Goal: Find contact information: Find contact information

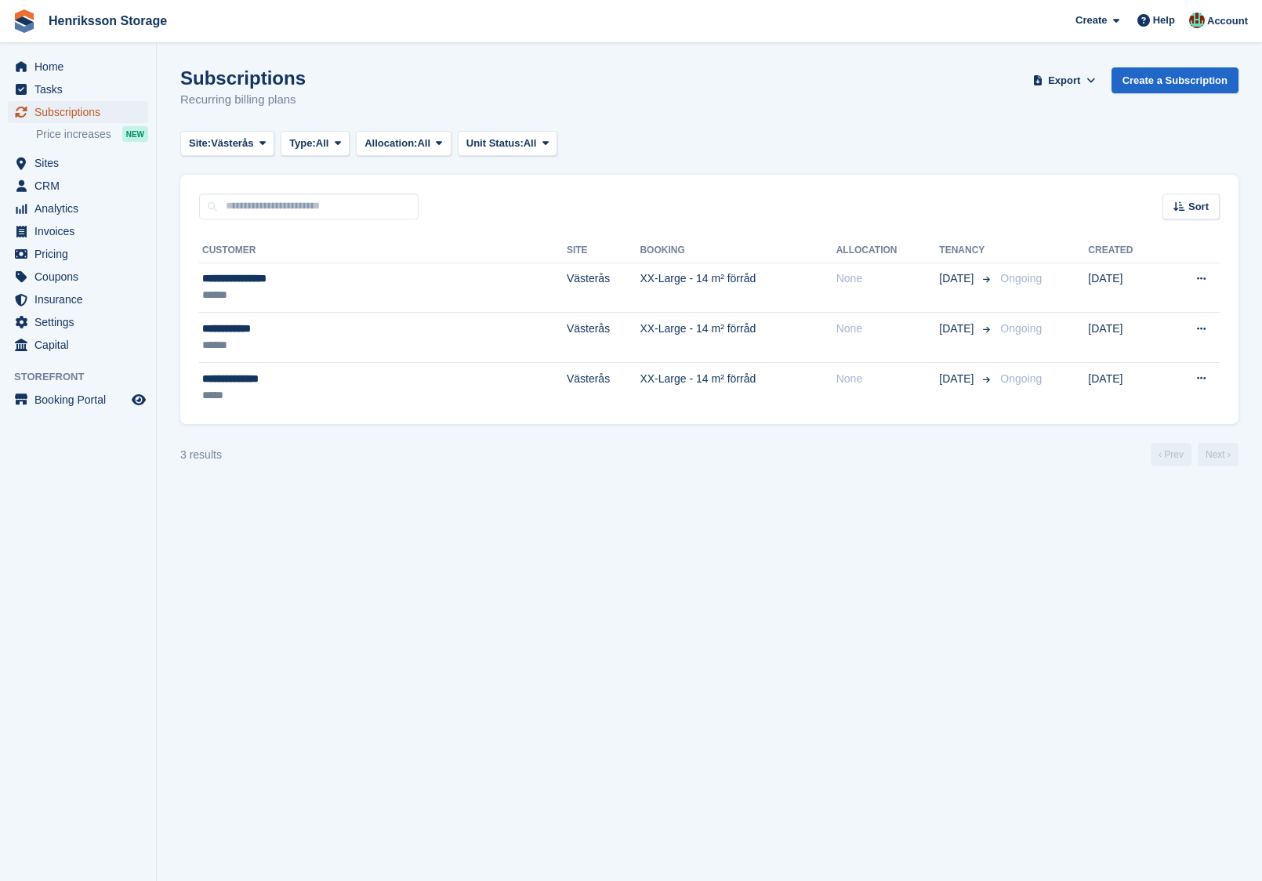
click at [77, 113] on span "Subscriptions" at bounding box center [81, 112] width 94 height 22
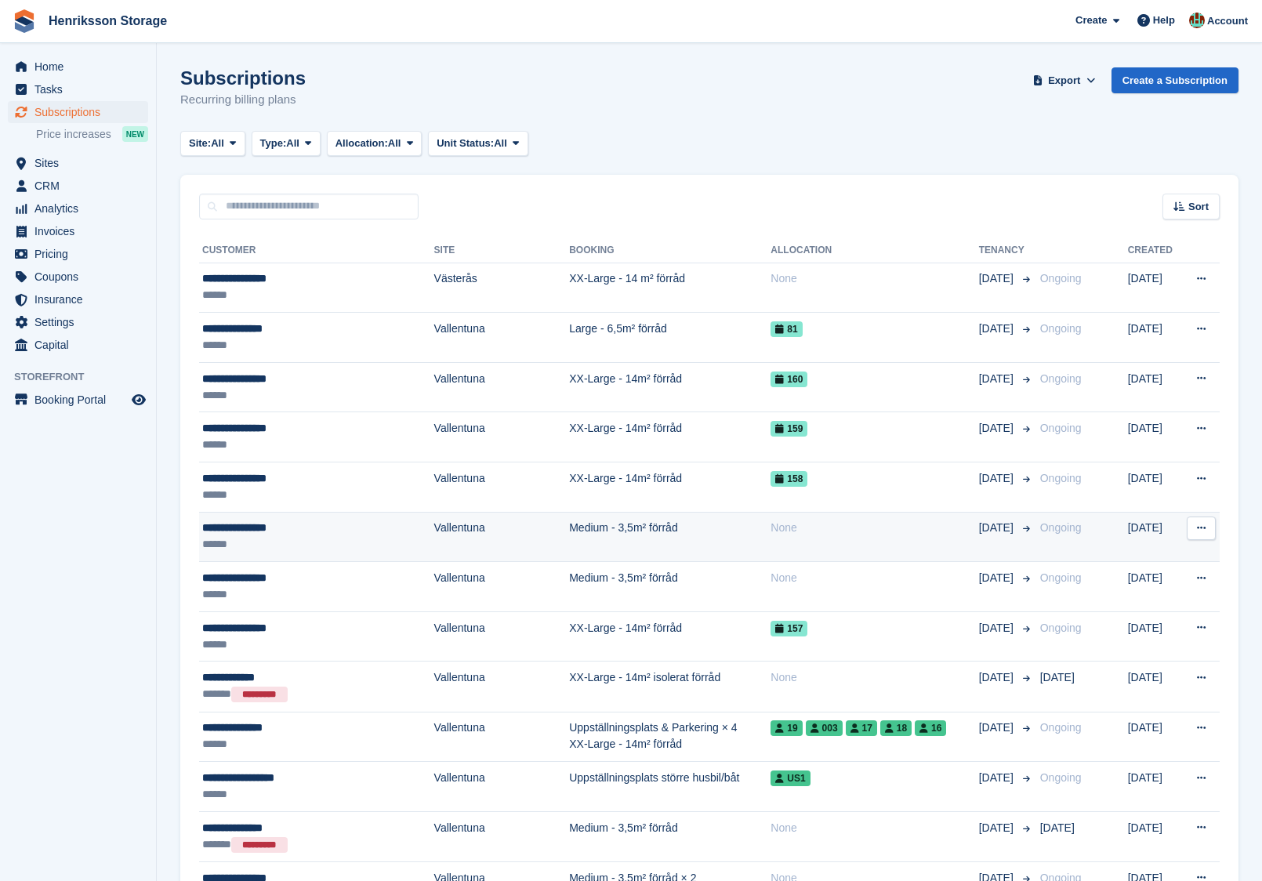
scroll to position [43, 0]
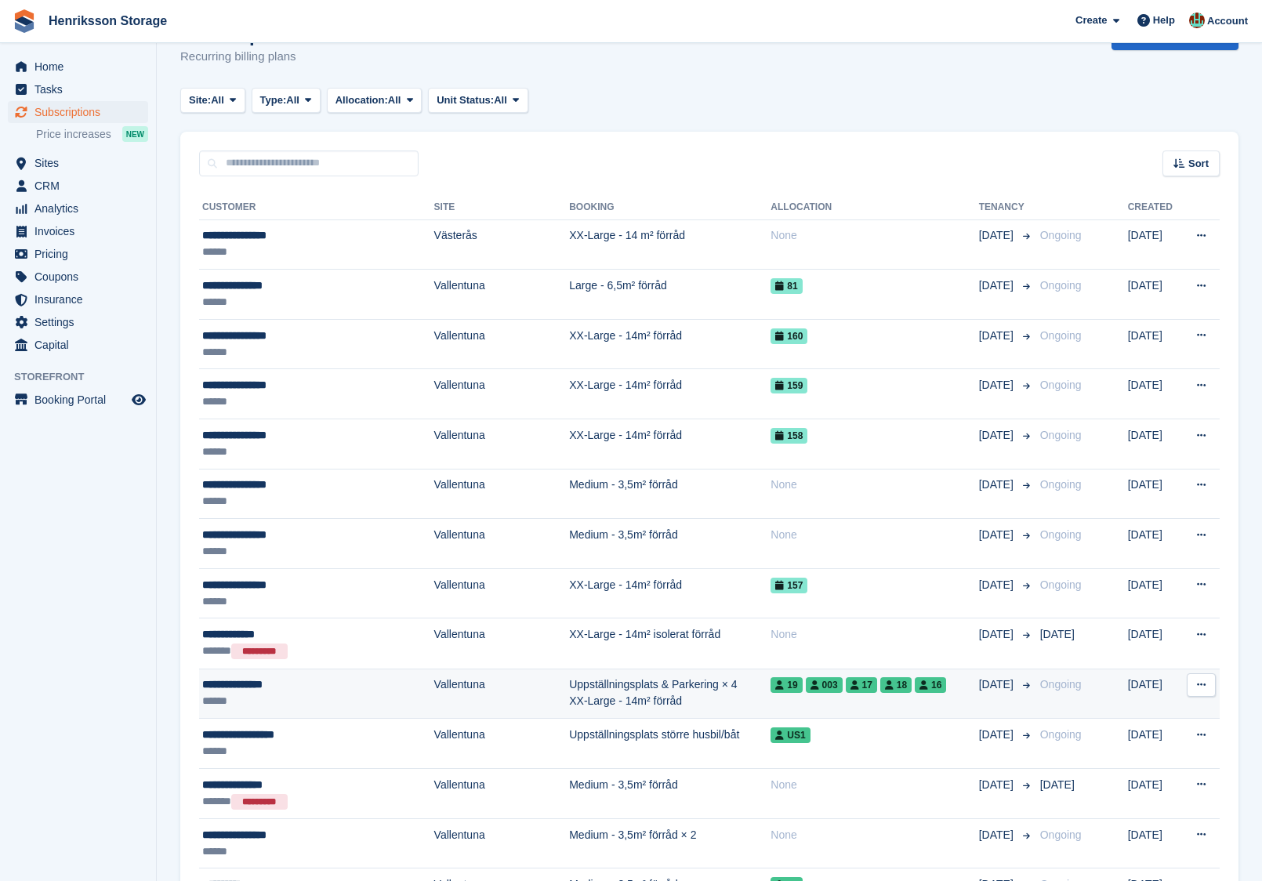
click at [369, 677] on div "**********" at bounding box center [299, 684] width 195 height 16
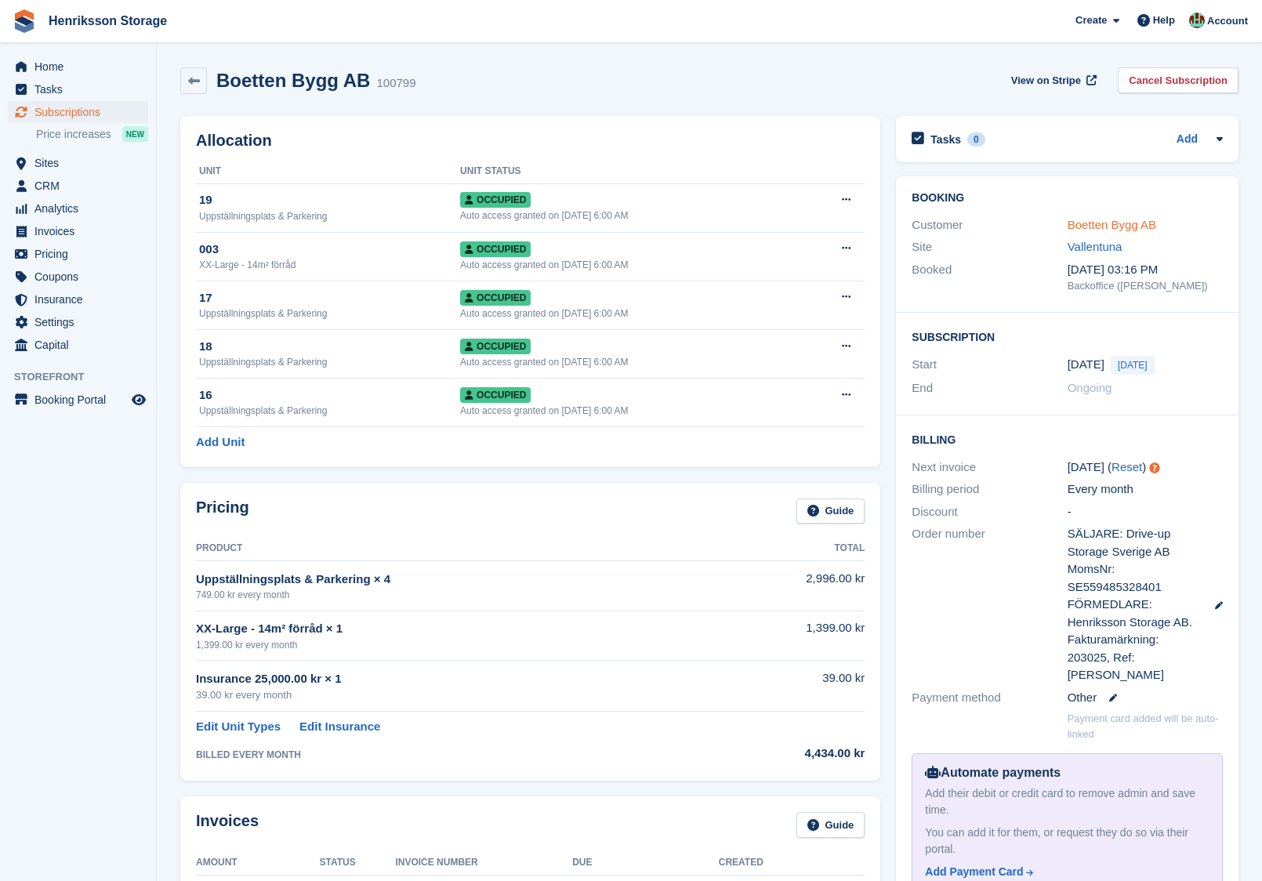
click at [1151, 221] on link "Boetten Bygg AB" at bounding box center [1111, 224] width 89 height 13
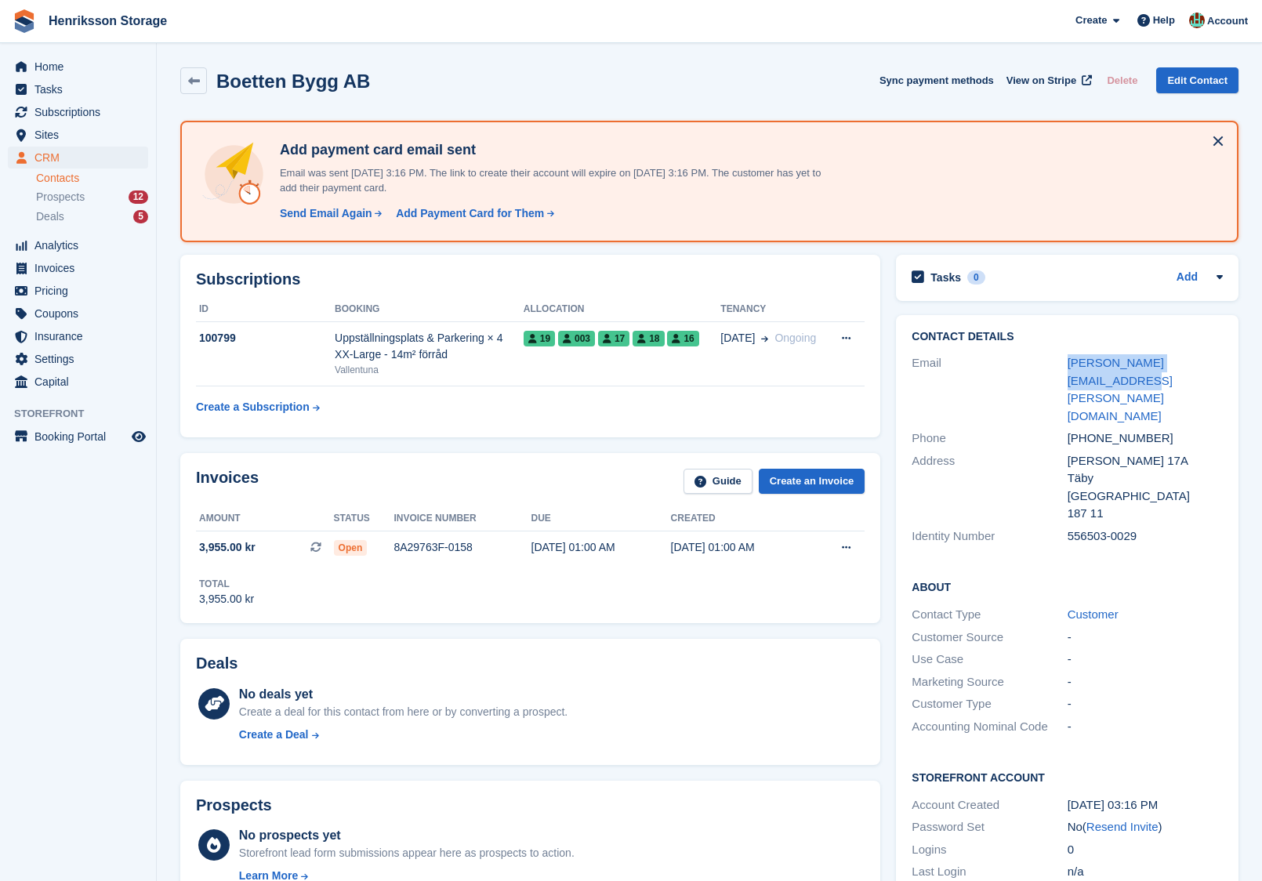
drag, startPoint x: 1227, startPoint y: 363, endPoint x: 1059, endPoint y: 363, distance: 168.5
click at [1059, 363] on div "Contact Details Email [PERSON_NAME][EMAIL_ADDRESS][PERSON_NAME][DOMAIN_NAME] Ph…" at bounding box center [1067, 439] width 343 height 248
copy div "[PERSON_NAME][EMAIL_ADDRESS][PERSON_NAME][DOMAIN_NAME]"
click at [1129, 430] on div "[PHONE_NUMBER]" at bounding box center [1144, 439] width 155 height 18
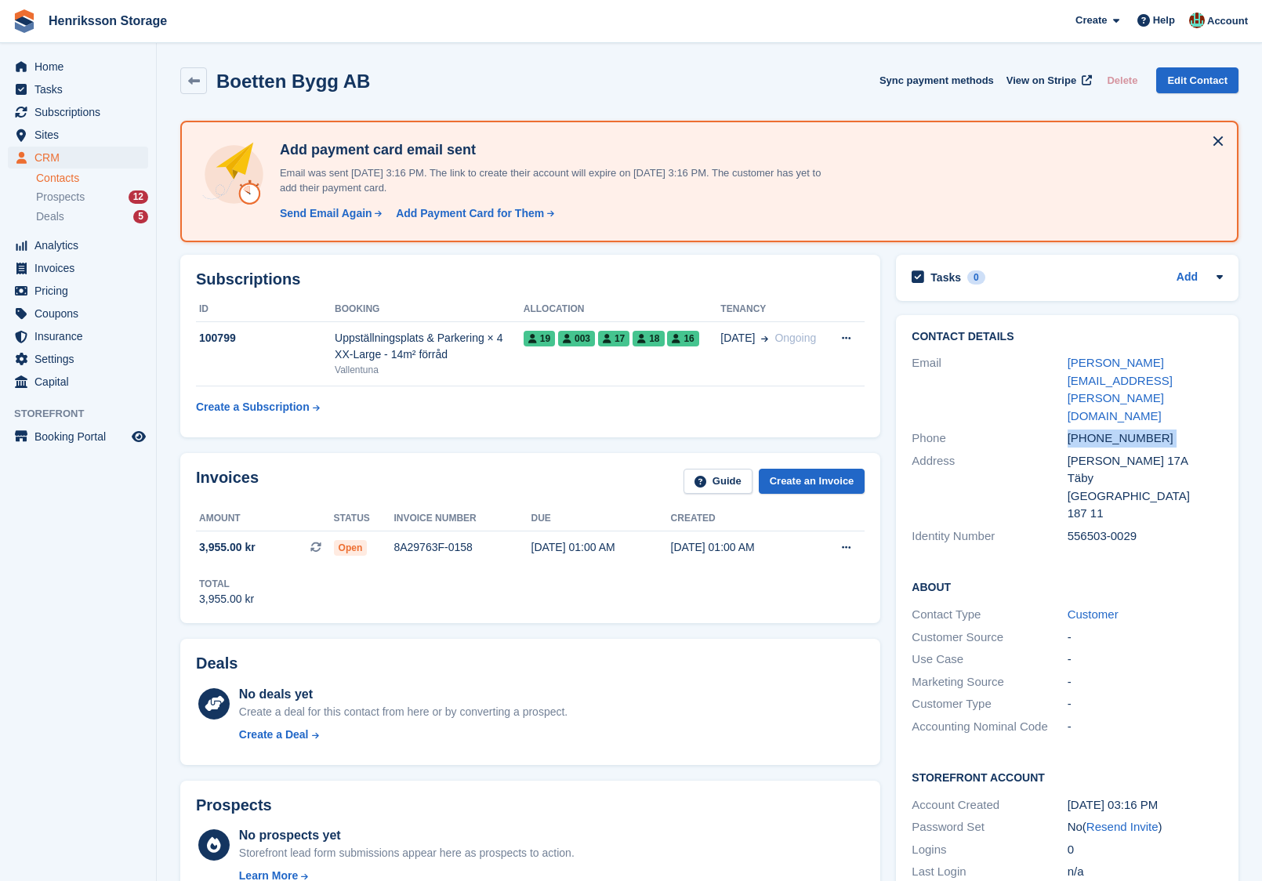
click at [1129, 430] on div "[PHONE_NUMBER]" at bounding box center [1144, 439] width 155 height 18
copy div "[PHONE_NUMBER]"
